Goal: Task Accomplishment & Management: Use online tool/utility

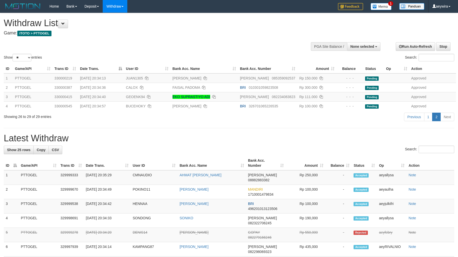
select select
select select "**"
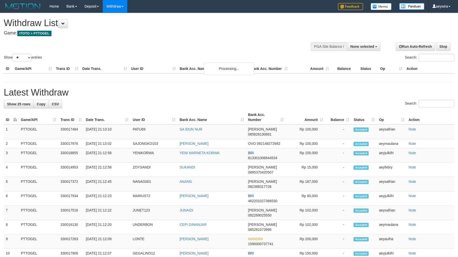
select select
select select "**"
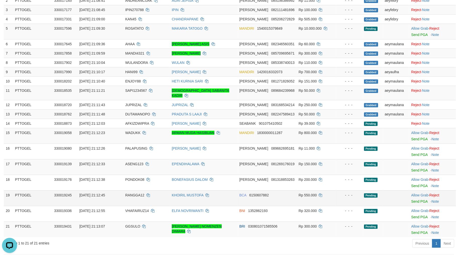
scroll to position [93, 0]
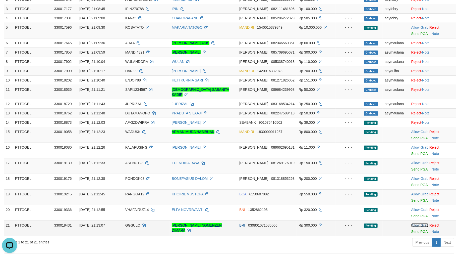
click at [418, 223] on link "Allow Grab" at bounding box center [420, 225] width 17 height 4
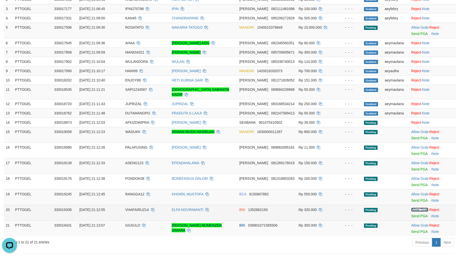
click at [418, 208] on link "Allow Grab" at bounding box center [420, 210] width 17 height 4
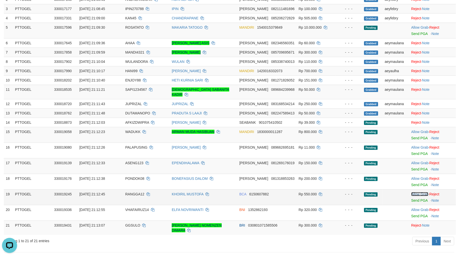
click at [420, 192] on link "Allow Grab" at bounding box center [420, 194] width 17 height 4
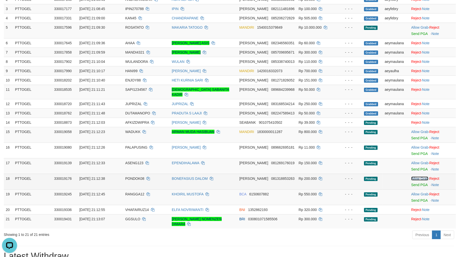
click at [420, 176] on link "Allow Grab" at bounding box center [420, 178] width 17 height 4
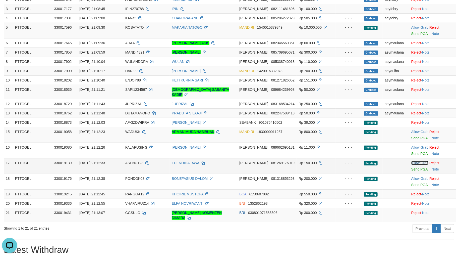
click at [419, 161] on link "Allow Grab" at bounding box center [420, 163] width 17 height 4
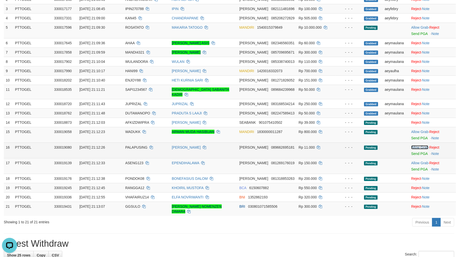
click at [418, 145] on link "Allow Grab" at bounding box center [420, 147] width 17 height 4
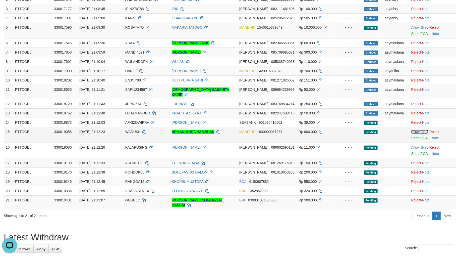
click at [420, 130] on link "Allow Grab" at bounding box center [420, 132] width 17 height 4
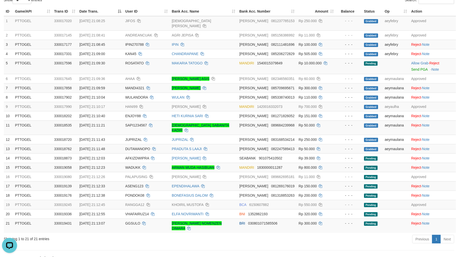
scroll to position [0, 0]
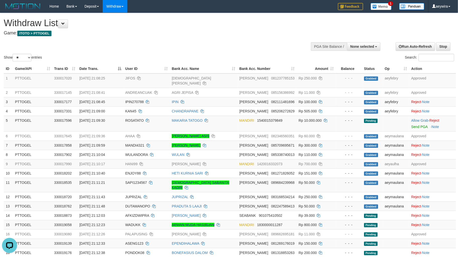
click at [241, 22] on h1 "Withdraw List" at bounding box center [152, 23] width 297 height 10
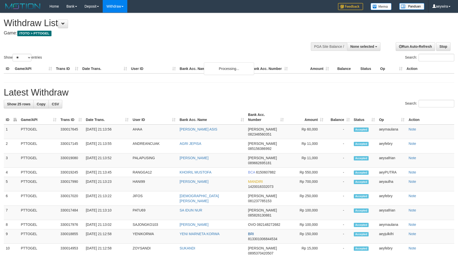
select select
select select "**"
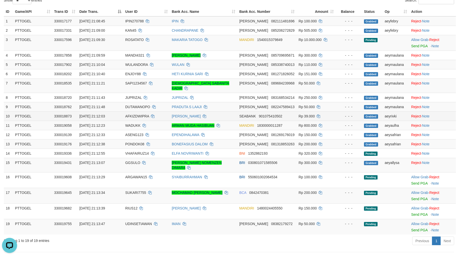
scroll to position [74, 0]
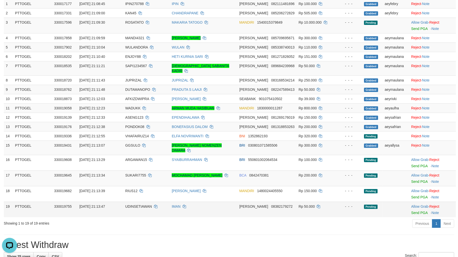
click at [418, 202] on td "Allow Grab · Reject Send PGA · Note" at bounding box center [433, 210] width 47 height 16
click at [418, 204] on link "Allow Grab" at bounding box center [420, 206] width 17 height 4
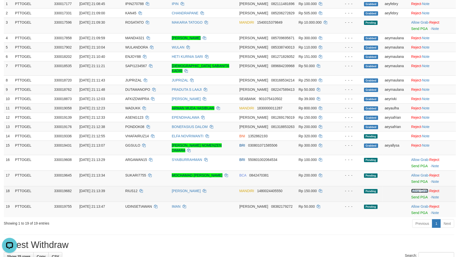
click at [421, 189] on link "Allow Grab" at bounding box center [420, 191] width 17 height 4
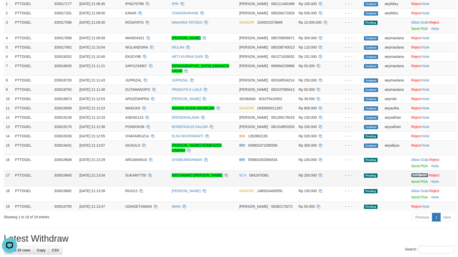
click at [422, 173] on link "Allow Grab" at bounding box center [420, 175] width 17 height 4
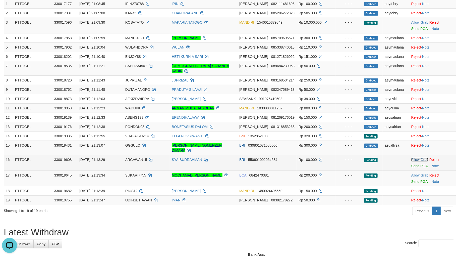
click at [421, 158] on link "Allow Grab" at bounding box center [420, 160] width 17 height 4
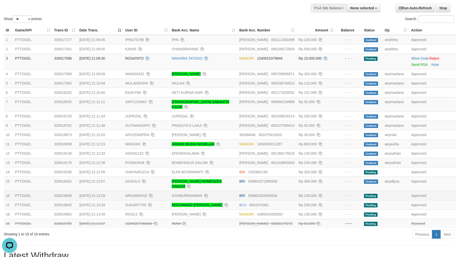
scroll to position [0, 0]
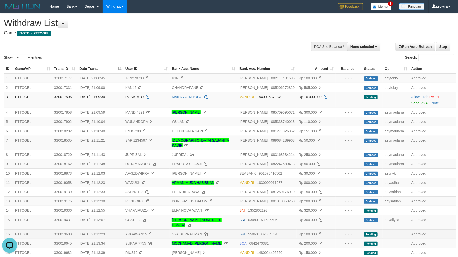
click at [268, 44] on div "Show ** ** ** *** entries Search:" at bounding box center [229, 37] width 458 height 49
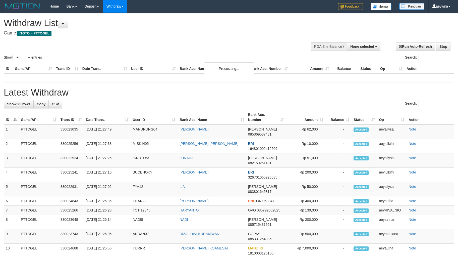
select select
select select "**"
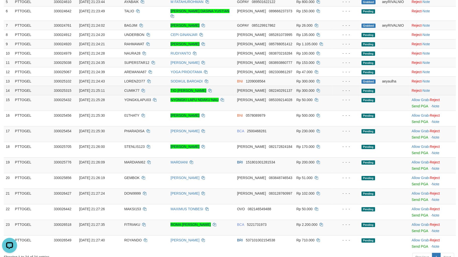
scroll to position [130, 0]
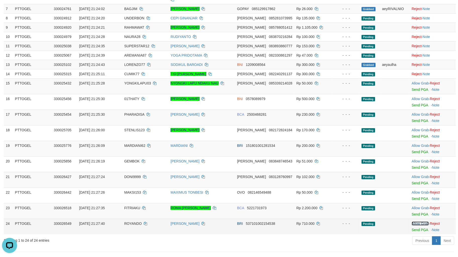
click at [422, 221] on link "Allow Grab" at bounding box center [420, 223] width 17 height 4
click at [419, 206] on link "Allow Grab" at bounding box center [420, 208] width 17 height 4
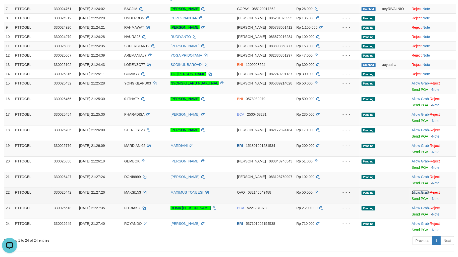
click at [419, 190] on link "Allow Grab" at bounding box center [420, 192] width 17 height 4
click at [418, 175] on link "Allow Grab" at bounding box center [420, 177] width 17 height 4
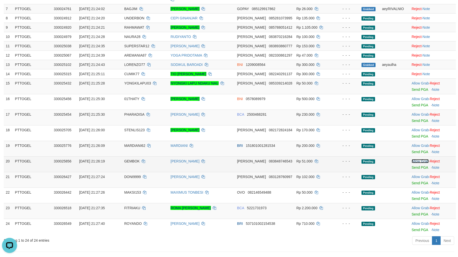
click at [418, 159] on link "Allow Grab" at bounding box center [420, 161] width 17 height 4
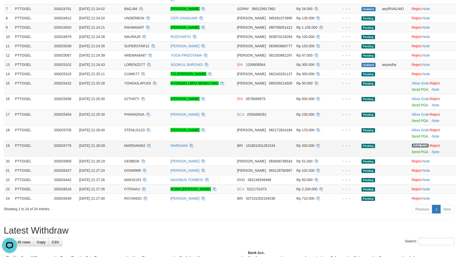
click at [418, 143] on link "Allow Grab" at bounding box center [420, 145] width 17 height 4
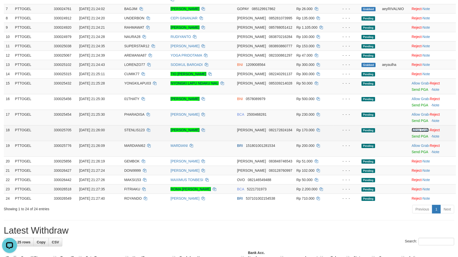
click at [416, 128] on link "Allow Grab" at bounding box center [420, 130] width 17 height 4
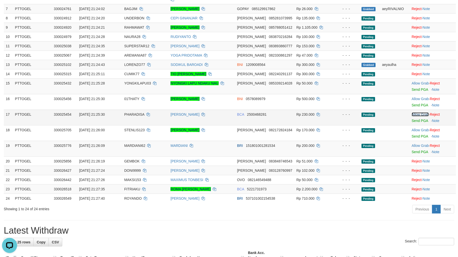
click at [418, 112] on link "Allow Grab" at bounding box center [420, 114] width 17 height 4
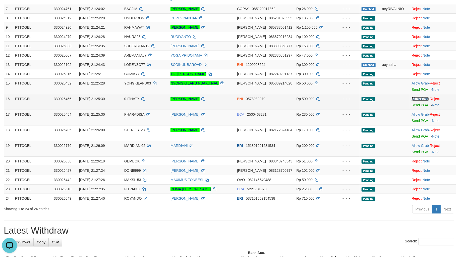
click at [417, 97] on link "Allow Grab" at bounding box center [420, 99] width 17 height 4
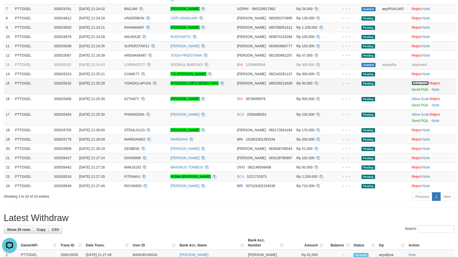
click at [418, 81] on link "Allow Grab" at bounding box center [420, 83] width 17 height 4
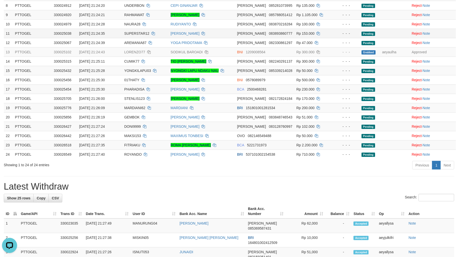
scroll to position [153, 0]
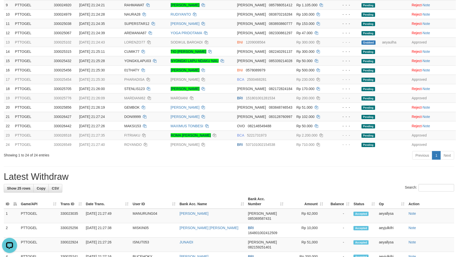
click at [94, 151] on div "Showing 1 to 24 of 24 entries" at bounding box center [95, 154] width 183 height 7
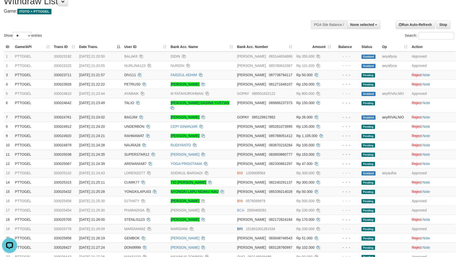
scroll to position [0, 0]
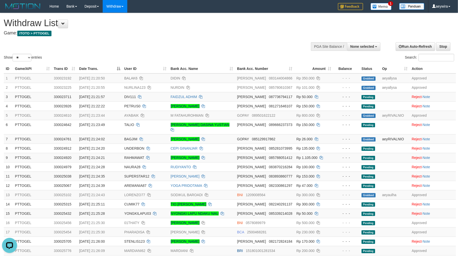
click at [259, 42] on div "Show ** ** ** *** entries Search:" at bounding box center [229, 37] width 458 height 49
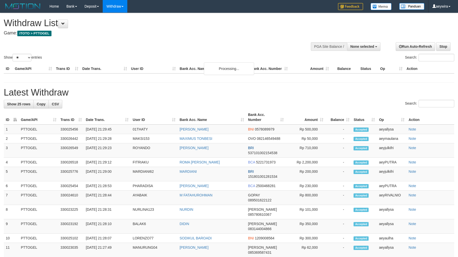
select select
select select "**"
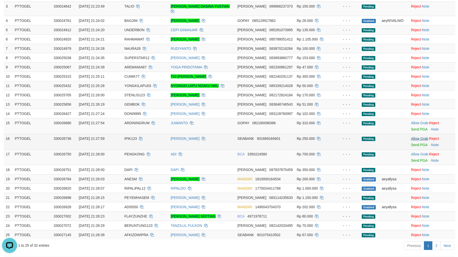
scroll to position [93, 0]
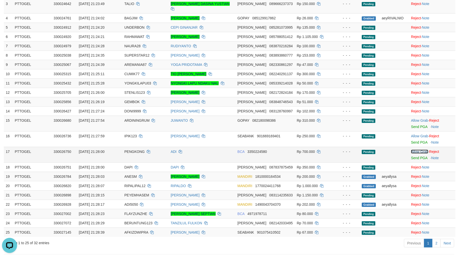
click at [420, 150] on link "Allow Grab" at bounding box center [419, 152] width 17 height 4
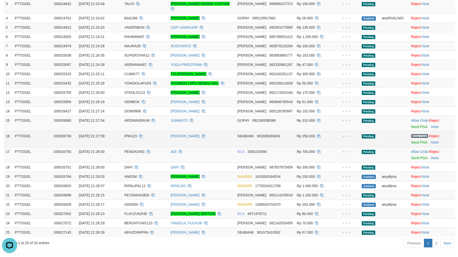
click at [421, 134] on link "Allow Grab" at bounding box center [419, 136] width 17 height 4
click at [420, 118] on link "Allow Grab" at bounding box center [419, 120] width 17 height 4
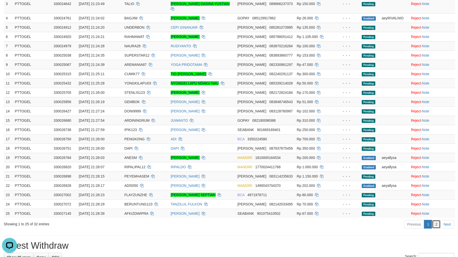
click at [437, 220] on link "2" at bounding box center [437, 224] width 9 height 9
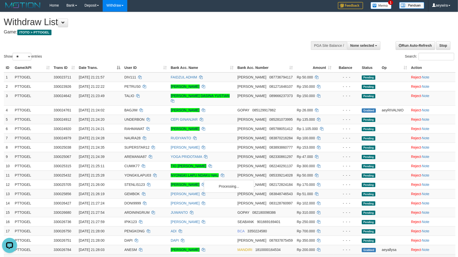
scroll to position [0, 0]
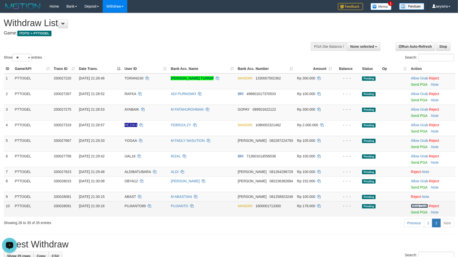
click at [417, 205] on link "Allow Grab" at bounding box center [419, 206] width 17 height 4
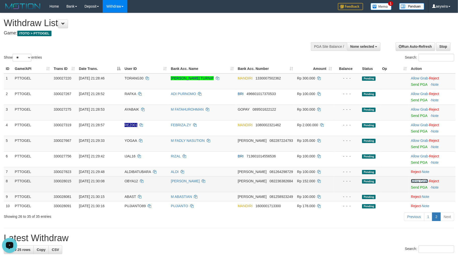
click at [418, 179] on link "Allow Grab" at bounding box center [419, 181] width 17 height 4
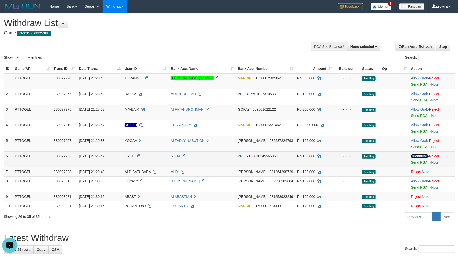
click at [420, 154] on link "Allow Grab" at bounding box center [419, 156] width 17 height 4
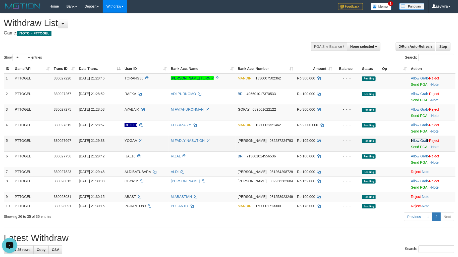
click at [420, 139] on link "Allow Grab" at bounding box center [419, 140] width 17 height 4
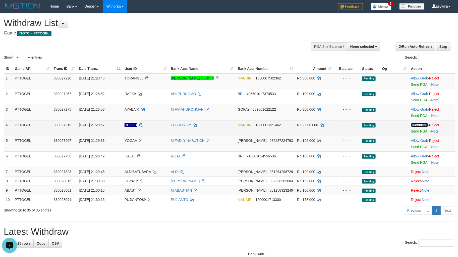
click at [419, 124] on link "Allow Grab" at bounding box center [419, 125] width 17 height 4
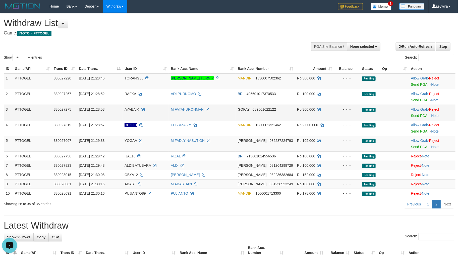
click at [417, 106] on td "Allow Grab · Reject Send PGA · Note" at bounding box center [432, 113] width 46 height 16
click at [417, 107] on link "Allow Grab" at bounding box center [419, 109] width 17 height 4
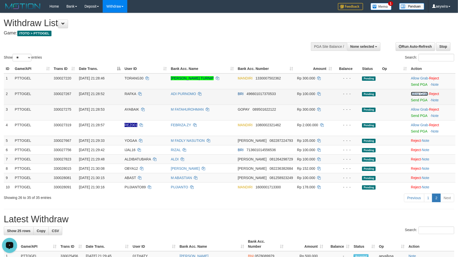
click at [415, 94] on link "Allow Grab" at bounding box center [419, 94] width 17 height 4
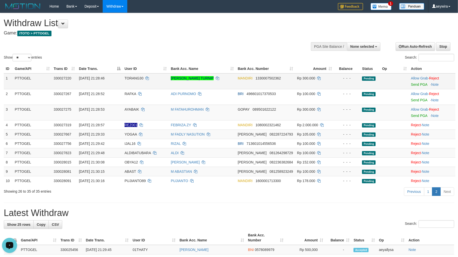
click at [416, 80] on td "Allow Grab · Reject Send PGA · Note" at bounding box center [432, 81] width 46 height 16
click at [416, 77] on link "Allow Grab" at bounding box center [419, 78] width 17 height 4
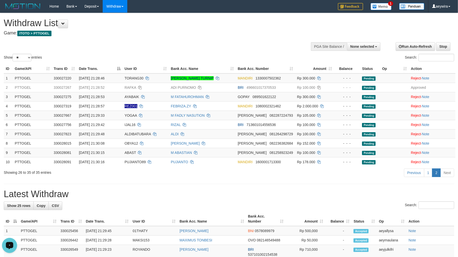
drag, startPoint x: 250, startPoint y: 186, endPoint x: 221, endPoint y: 185, distance: 29.7
click at [198, 40] on div "Show ** ** ** *** entries Search:" at bounding box center [229, 37] width 458 height 49
click at [228, 38] on div "**********" at bounding box center [154, 25] width 301 height 25
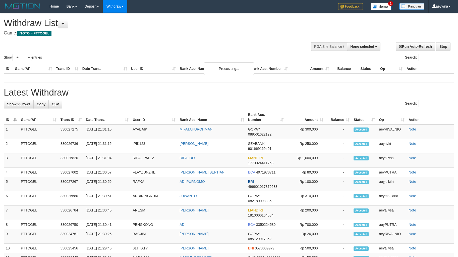
select select
select select "**"
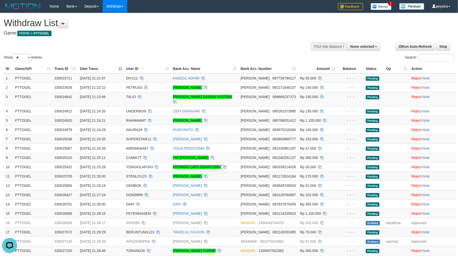
click at [254, 56] on div "Search:" at bounding box center [344, 58] width 222 height 9
click at [260, 29] on div "Withdraw List Game: ITOTO > PTTOGEL" at bounding box center [152, 26] width 297 height 17
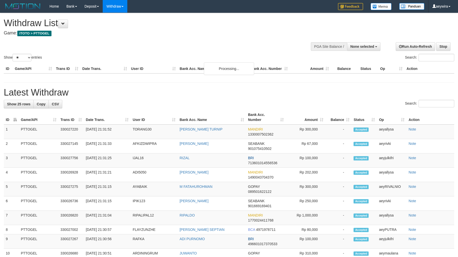
select select
select select "**"
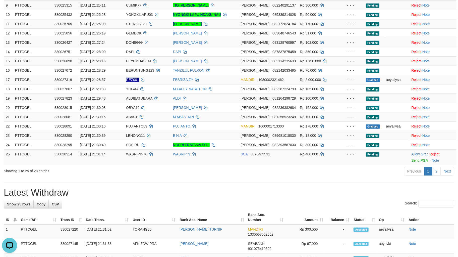
scroll to position [167, 0]
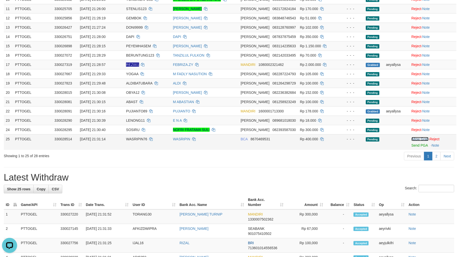
drag, startPoint x: 420, startPoint y: 133, endPoint x: 258, endPoint y: 20, distance: 197.0
click at [420, 137] on link "Allow Grab" at bounding box center [420, 139] width 17 height 4
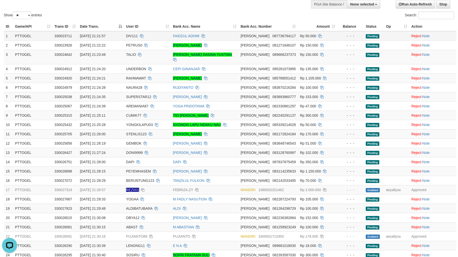
scroll to position [0, 0]
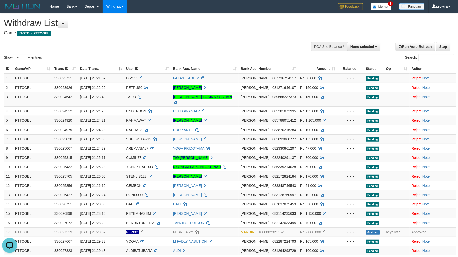
click at [252, 48] on div "Show ** ** ** *** entries Search:" at bounding box center [229, 37] width 458 height 49
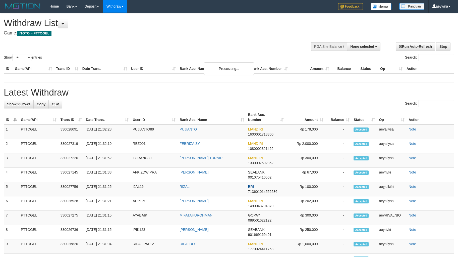
select select
select select "**"
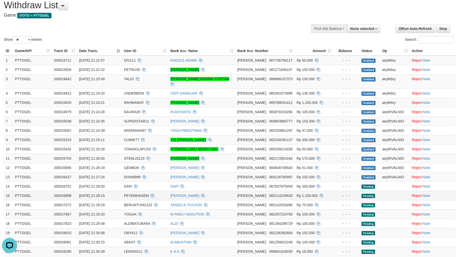
scroll to position [130, 0]
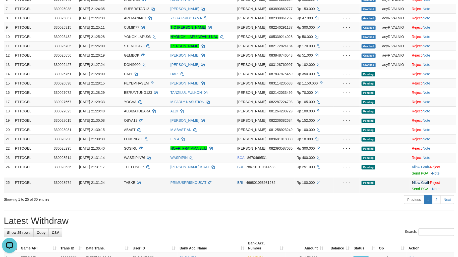
click at [421, 180] on link "Allow Grab" at bounding box center [420, 182] width 17 height 4
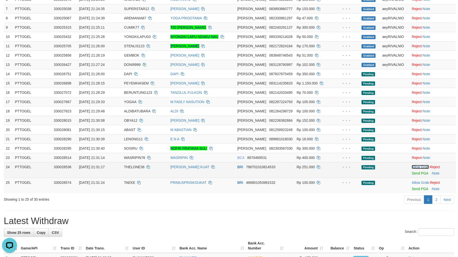
click at [417, 165] on link "Allow Grab" at bounding box center [420, 167] width 17 height 4
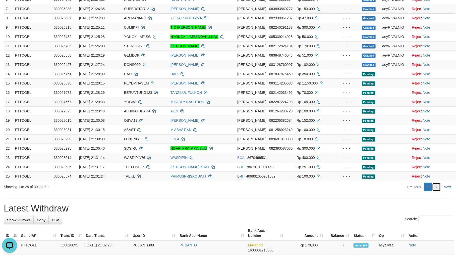
click at [437, 183] on link "2" at bounding box center [437, 187] width 9 height 9
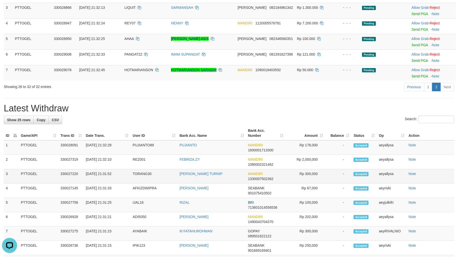
scroll to position [56, 0]
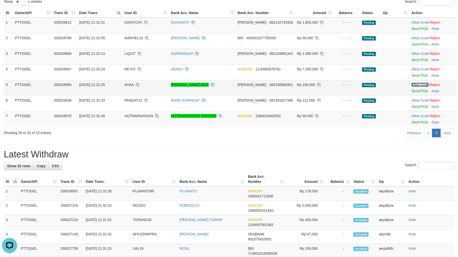
click at [418, 84] on link "Allow Grab" at bounding box center [420, 85] width 17 height 4
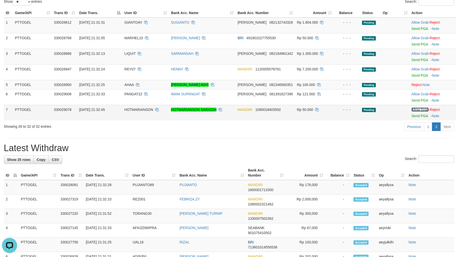
click at [417, 108] on link "Allow Grab" at bounding box center [420, 110] width 17 height 4
click at [415, 94] on link "Allow Grab" at bounding box center [420, 94] width 17 height 4
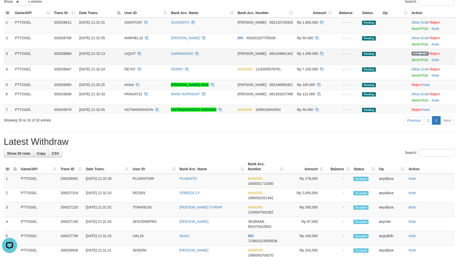
click at [416, 52] on link "Allow Grab" at bounding box center [420, 54] width 17 height 4
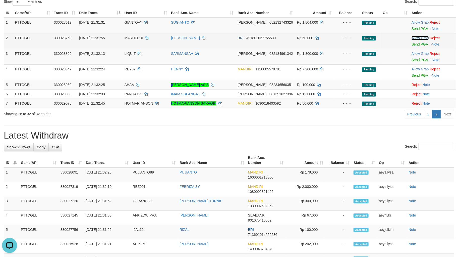
click at [421, 38] on link "Allow Grab" at bounding box center [420, 38] width 17 height 4
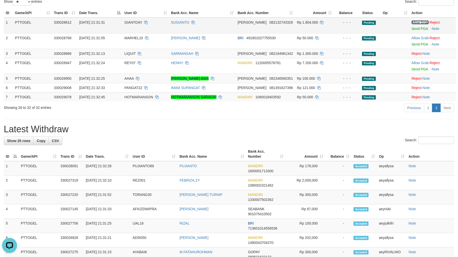
click at [421, 22] on link "Allow Grab" at bounding box center [420, 22] width 17 height 4
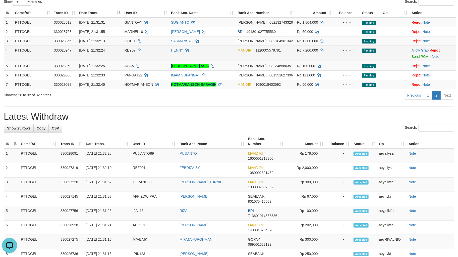
click at [130, 48] on span "REY07" at bounding box center [130, 50] width 11 height 4
drag, startPoint x: 130, startPoint y: 47, endPoint x: 132, endPoint y: 51, distance: 4.7
click at [130, 47] on td "REY07" at bounding box center [146, 53] width 46 height 16
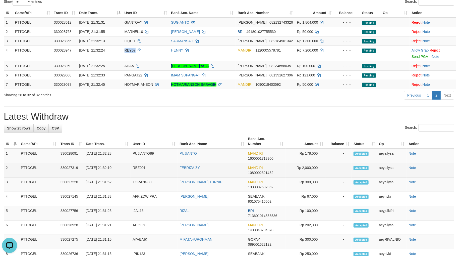
copy span "REY07"
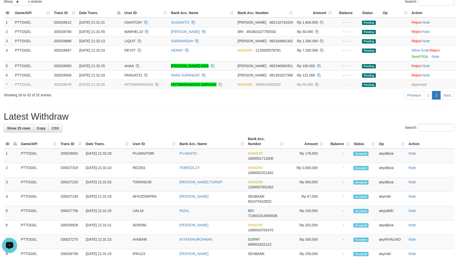
click at [300, 105] on div "**********" at bounding box center [229, 228] width 458 height 543
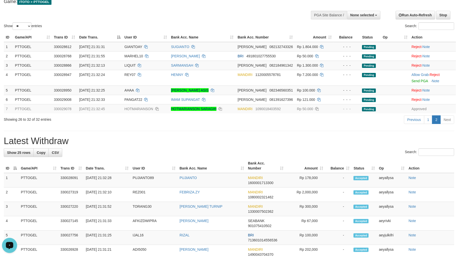
scroll to position [0, 0]
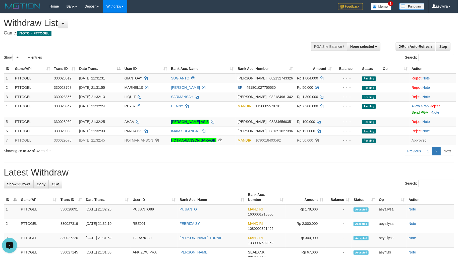
click at [247, 42] on div "Show ** ** ** *** entries Search:" at bounding box center [229, 37] width 458 height 49
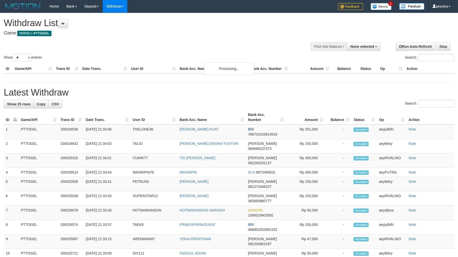
select select
select select "**"
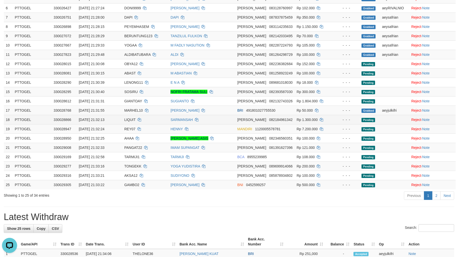
scroll to position [130, 0]
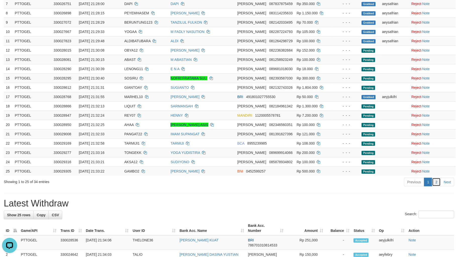
drag, startPoint x: 435, startPoint y: 181, endPoint x: 443, endPoint y: 176, distance: 9.0
click at [435, 181] on link "2" at bounding box center [437, 182] width 9 height 9
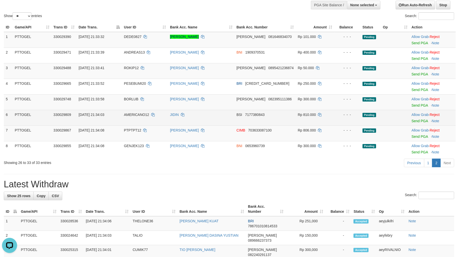
scroll to position [37, 0]
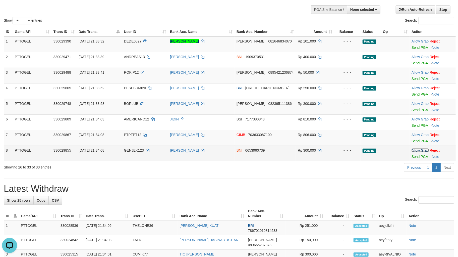
click at [417, 148] on link "Allow Grab" at bounding box center [420, 150] width 17 height 4
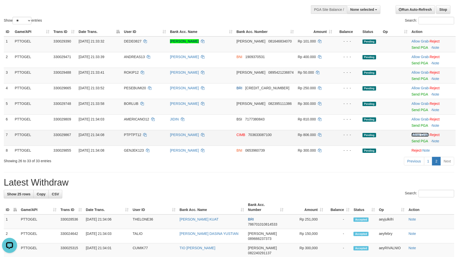
click at [417, 135] on link "Allow Grab" at bounding box center [420, 135] width 17 height 4
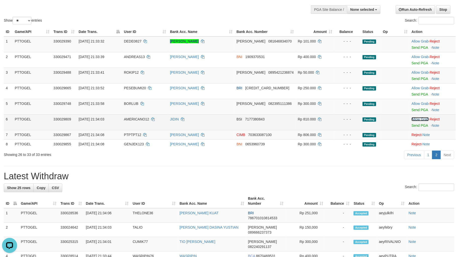
click at [420, 117] on link "Allow Grab" at bounding box center [420, 119] width 17 height 4
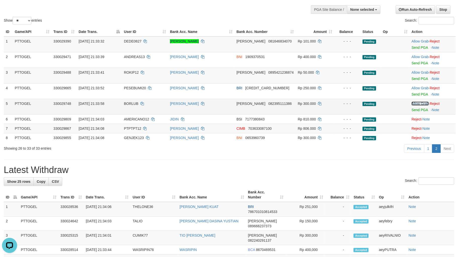
click at [420, 102] on link "Allow Grab" at bounding box center [420, 104] width 17 height 4
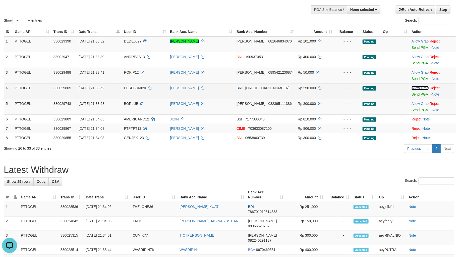
click at [418, 86] on link "Allow Grab" at bounding box center [420, 88] width 17 height 4
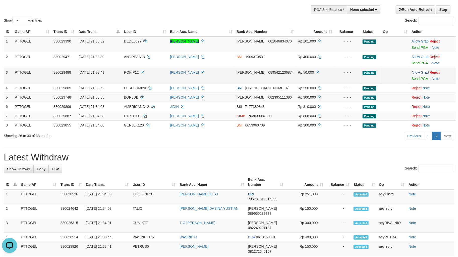
click at [417, 72] on link "Allow Grab" at bounding box center [420, 72] width 17 height 4
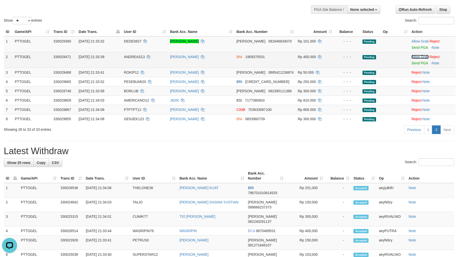
click at [417, 57] on link "Allow Grab" at bounding box center [420, 57] width 17 height 4
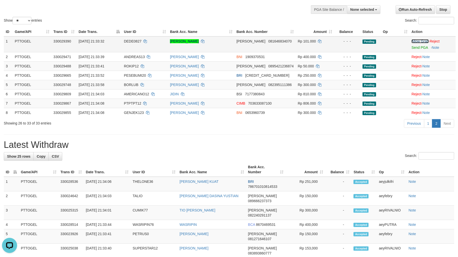
click at [416, 40] on link "Allow Grab" at bounding box center [420, 41] width 17 height 4
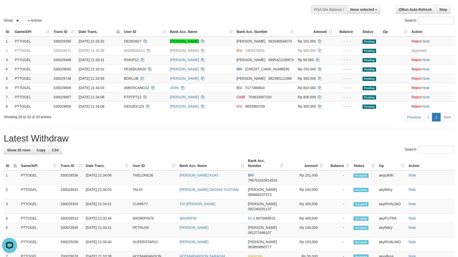
click at [271, 141] on h1 "Latest Withdraw" at bounding box center [229, 138] width 451 height 10
click at [179, 128] on div "**********" at bounding box center [229, 259] width 458 height 566
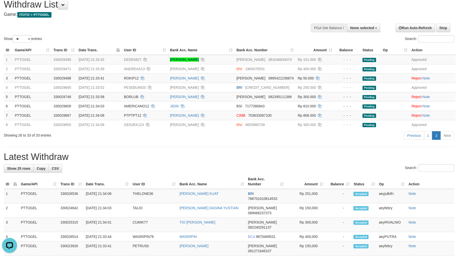
scroll to position [0, 0]
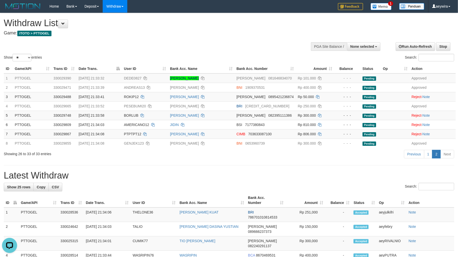
click at [244, 39] on div "Show ** ** ** *** entries Search:" at bounding box center [229, 37] width 458 height 49
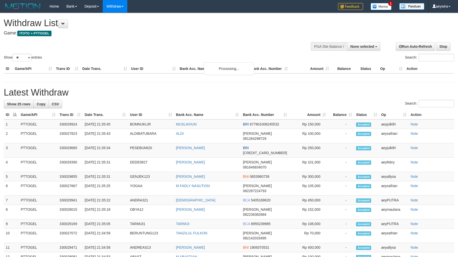
select select
select select "**"
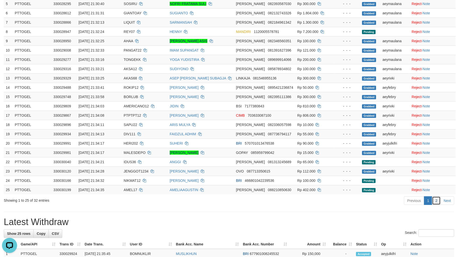
click at [436, 203] on link "2" at bounding box center [437, 200] width 9 height 9
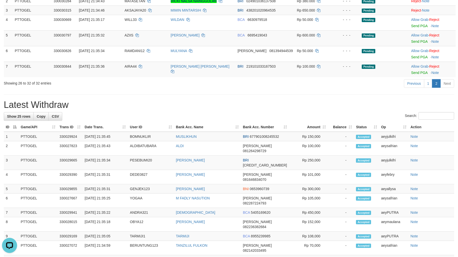
scroll to position [37, 0]
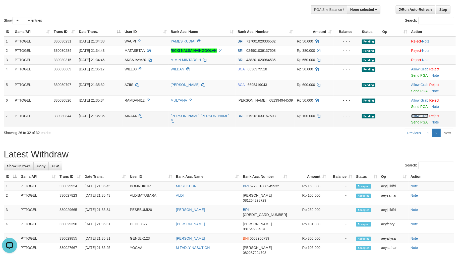
click at [414, 116] on link "Allow Grab" at bounding box center [420, 116] width 17 height 4
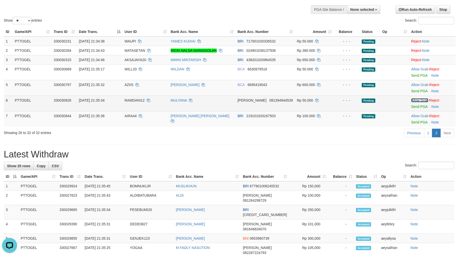
click at [416, 100] on link "Allow Grab" at bounding box center [420, 100] width 17 height 4
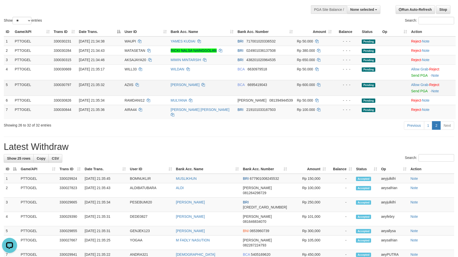
click at [417, 86] on td "Allow Grab · Reject Send PGA · Note" at bounding box center [433, 88] width 46 height 16
click at [416, 85] on link "Allow Grab" at bounding box center [420, 85] width 17 height 4
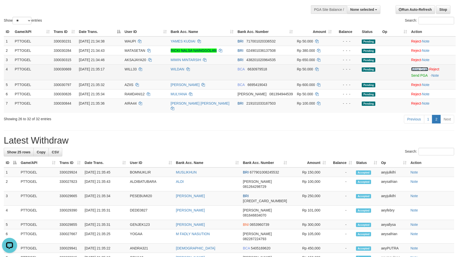
click at [419, 67] on link "Allow Grab" at bounding box center [420, 69] width 17 height 4
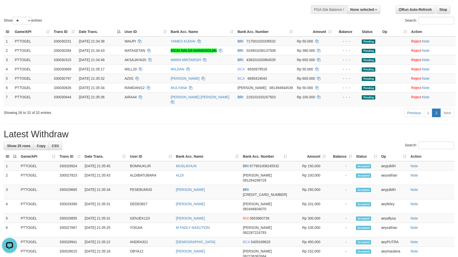
click at [329, 131] on h1 "Latest Withdraw" at bounding box center [229, 134] width 451 height 10
click at [253, 123] on div "**********" at bounding box center [229, 239] width 458 height 526
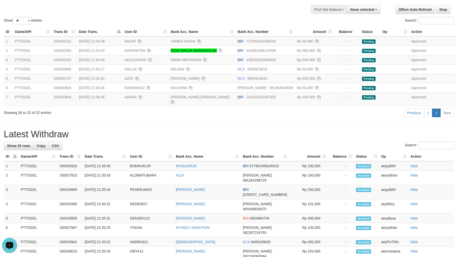
click at [267, 135] on div "**********" at bounding box center [229, 239] width 458 height 526
